Goal: Transaction & Acquisition: Subscribe to service/newsletter

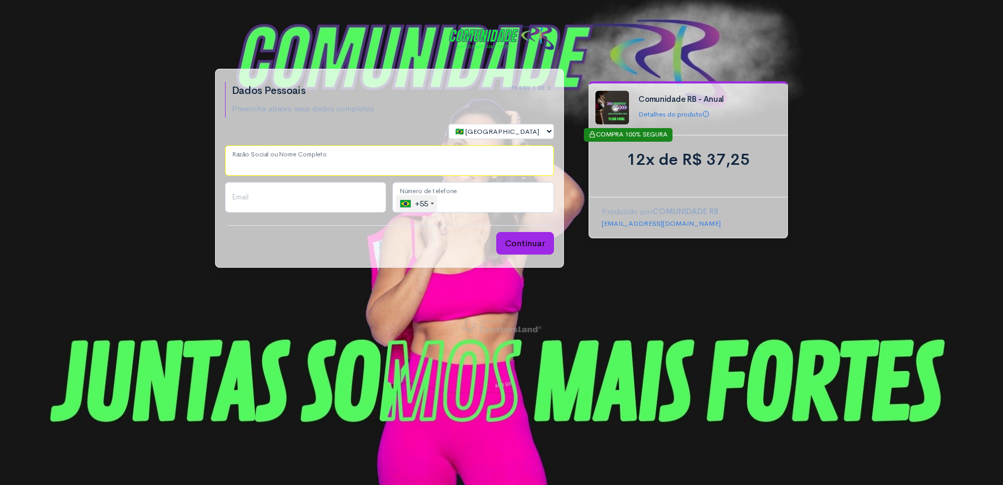
click at [259, 166] on input "Razão Social ou Nome Completo" at bounding box center [389, 160] width 329 height 30
type input "ADIMARA [PERSON_NAME]"
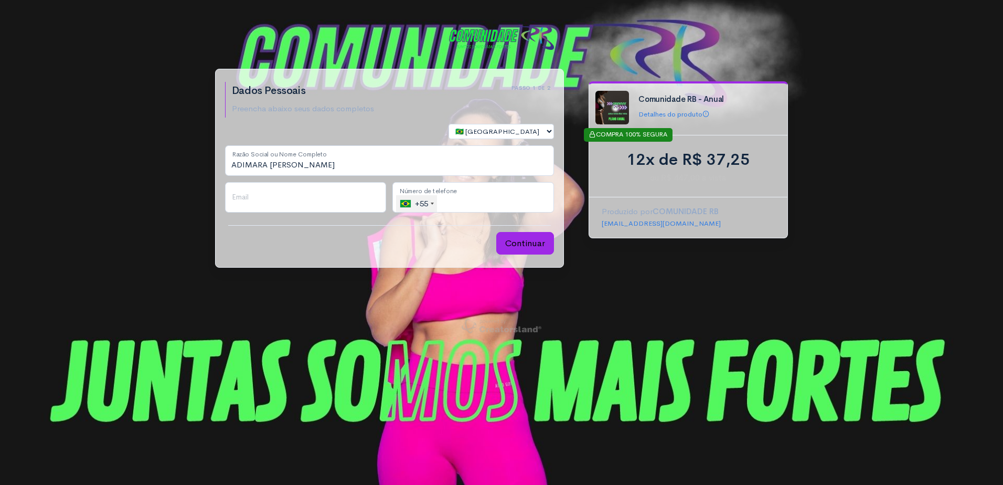
type input "[EMAIL_ADDRESS][DOMAIN_NAME]"
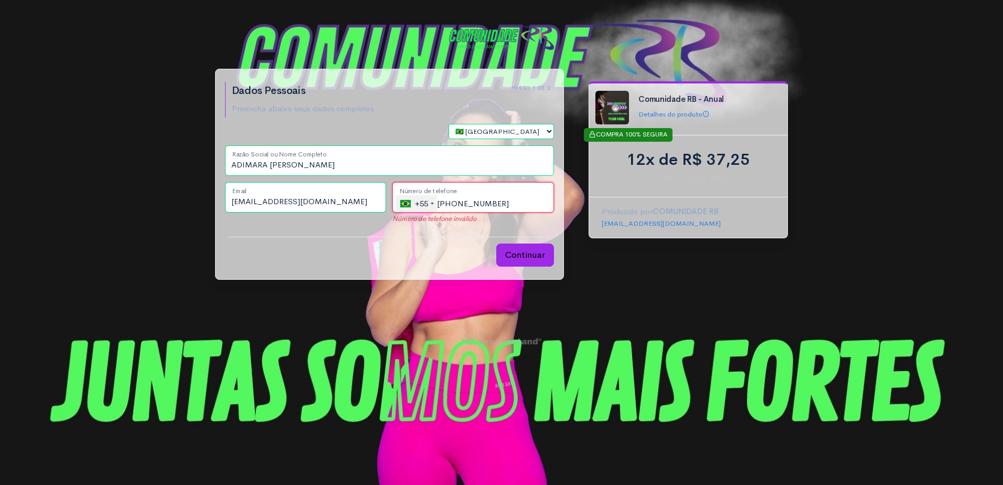
drag, startPoint x: 443, startPoint y: 201, endPoint x: 449, endPoint y: 201, distance: 5.8
click at [449, 201] on input "[PHONE_NUMBER]" at bounding box center [474, 197] width 162 height 30
drag, startPoint x: 504, startPoint y: 206, endPoint x: 435, endPoint y: 206, distance: 69.3
click at [435, 206] on div "+55 [GEOGRAPHIC_DATA] ([GEOGRAPHIC_DATA]) +55 [GEOGRAPHIC_DATA] +1 [GEOGRAPHIC_…" at bounding box center [474, 197] width 162 height 30
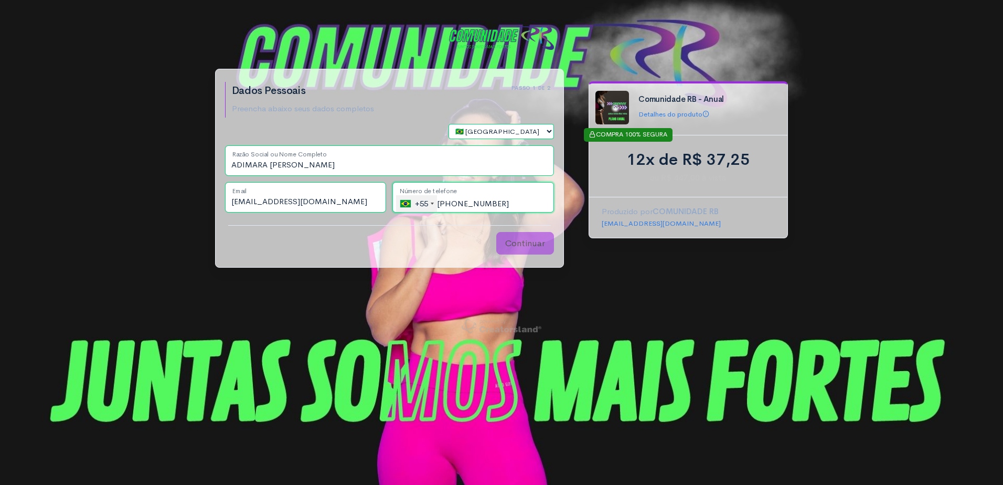
type input "[PHONE_NUMBER]"
click at [532, 243] on button "Continuar" at bounding box center [525, 243] width 58 height 23
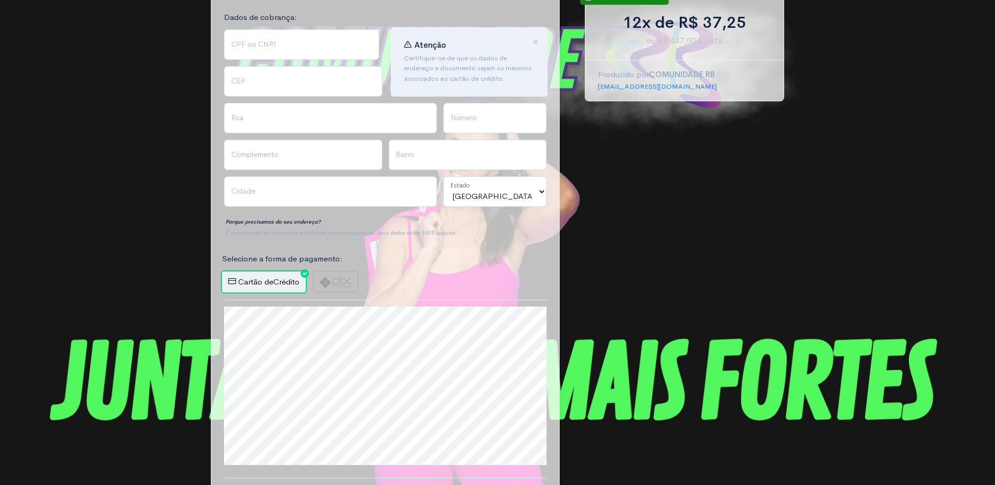
scroll to position [210, 0]
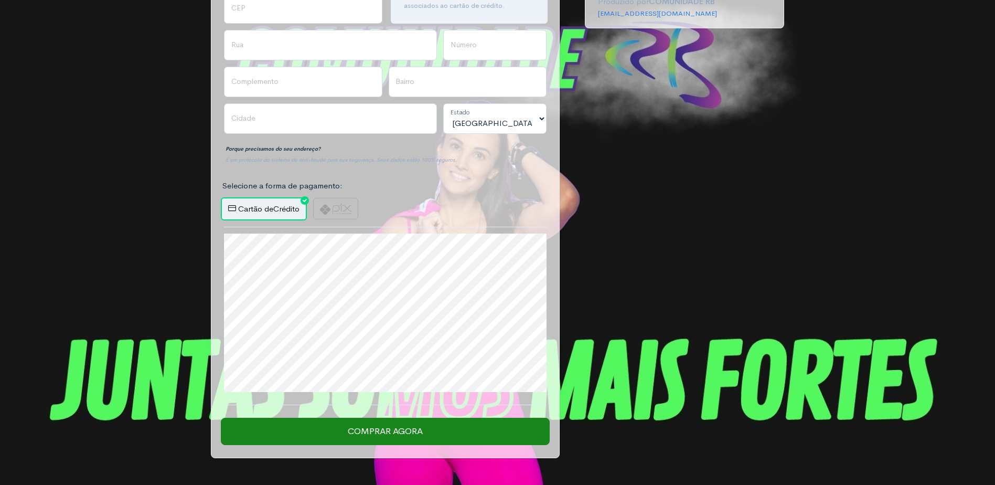
click at [500, 215] on div "Cartão de Crédito" at bounding box center [385, 208] width 335 height 23
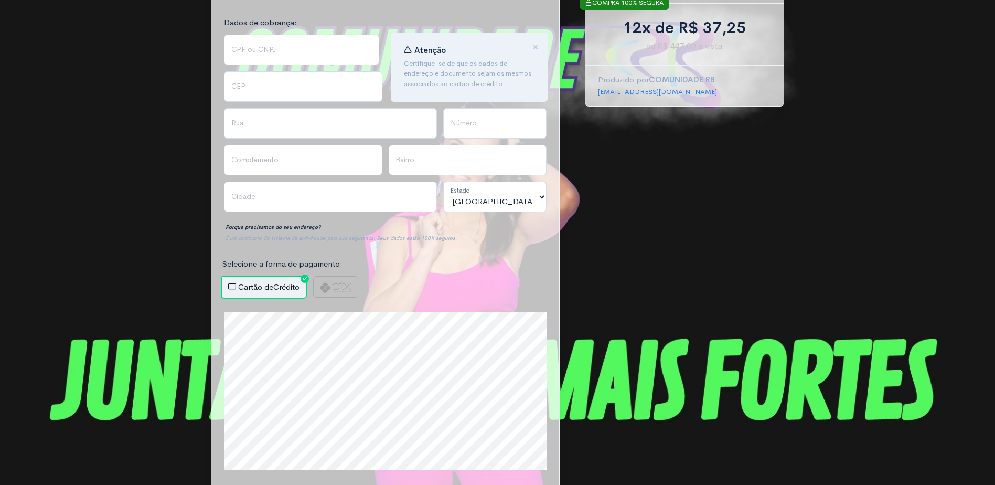
scroll to position [0, 0]
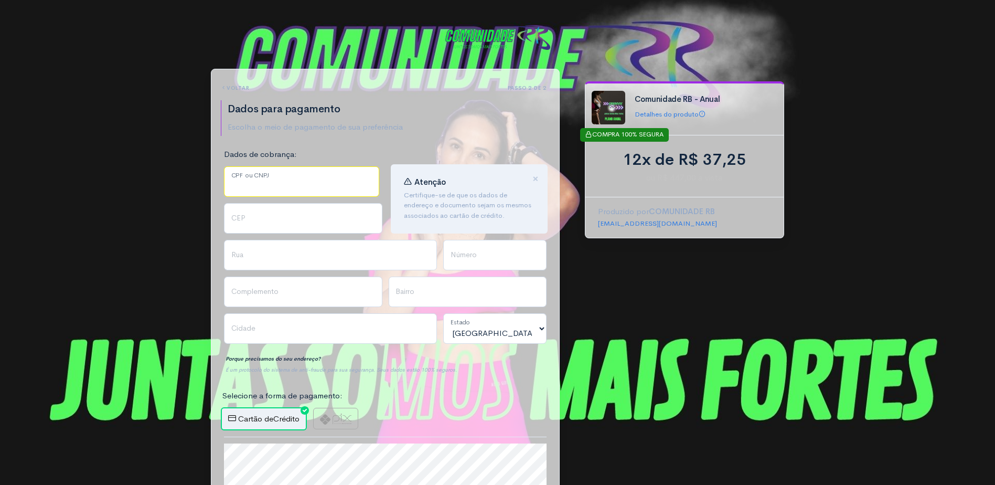
click at [301, 178] on input "CPF ou CNPJ" at bounding box center [301, 181] width 155 height 30
type input "934.580.109-04"
click at [252, 224] on input "CEP" at bounding box center [303, 218] width 158 height 30
type input "86055630"
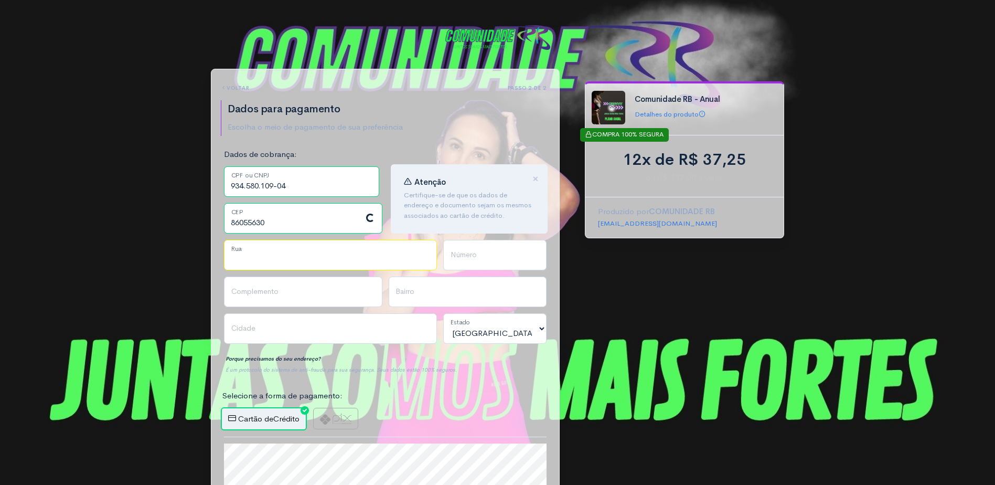
type input "Rua [PERSON_NAME][GEOGRAPHIC_DATA]"
type input "Gleba Fazenda Palhano"
type input "Londrina"
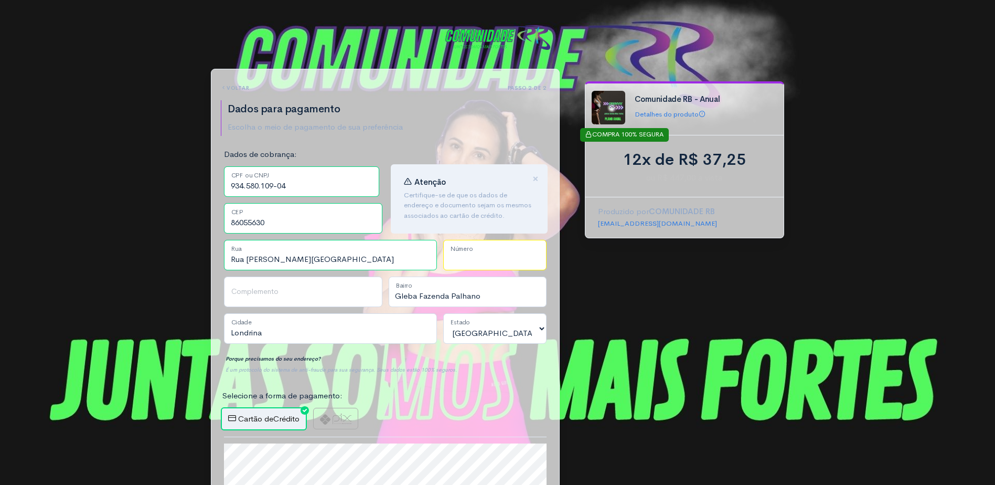
click at [525, 267] on input "Número" at bounding box center [494, 255] width 103 height 30
type input "1200"
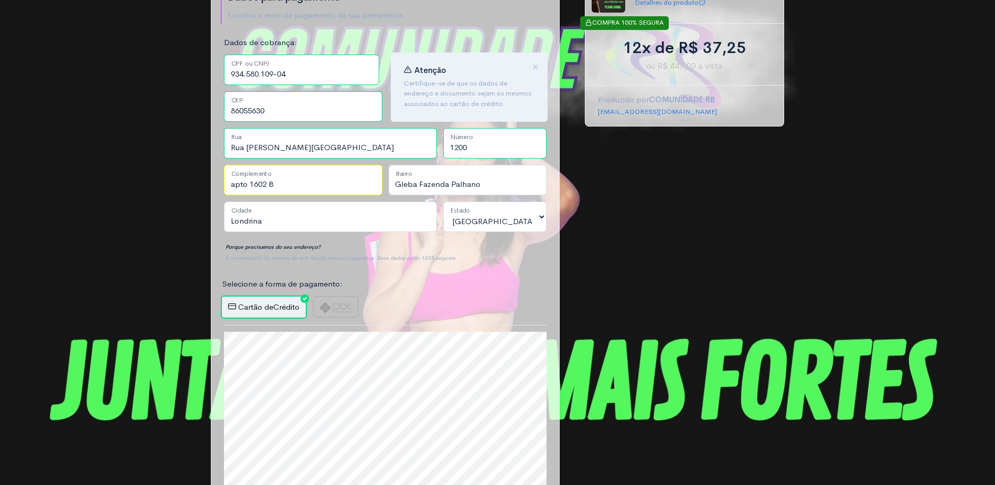
scroll to position [210, 0]
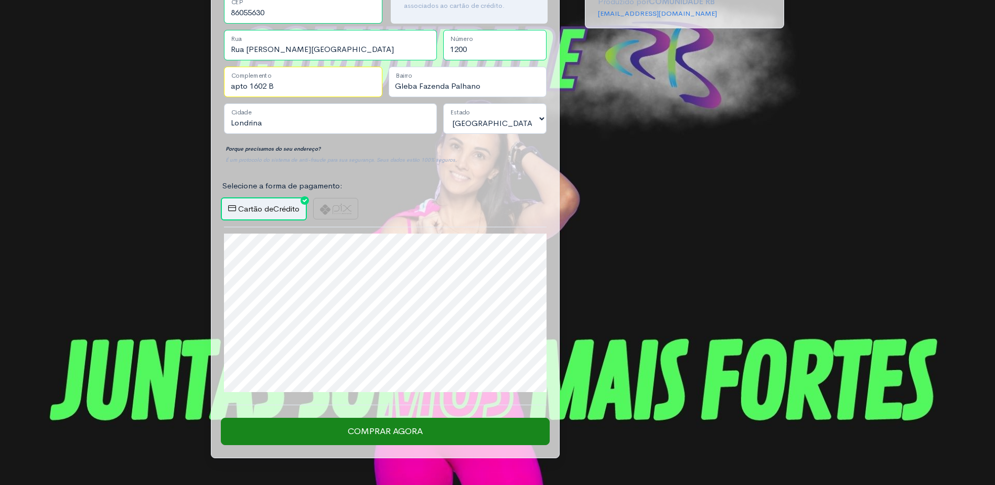
type input "apto 1602 B"
